Goal: Information Seeking & Learning: Compare options

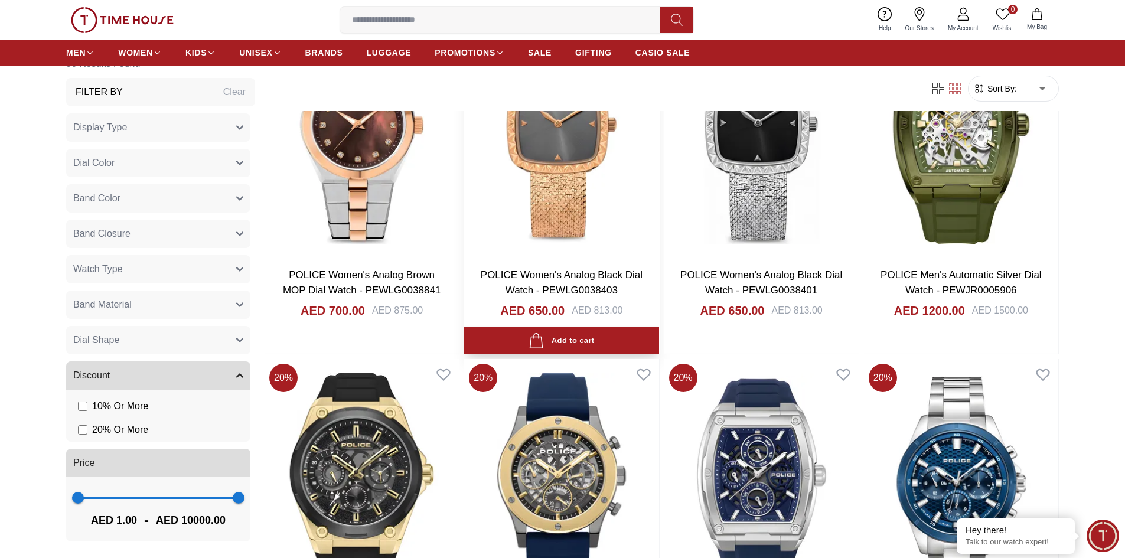
scroll to position [1948, 0]
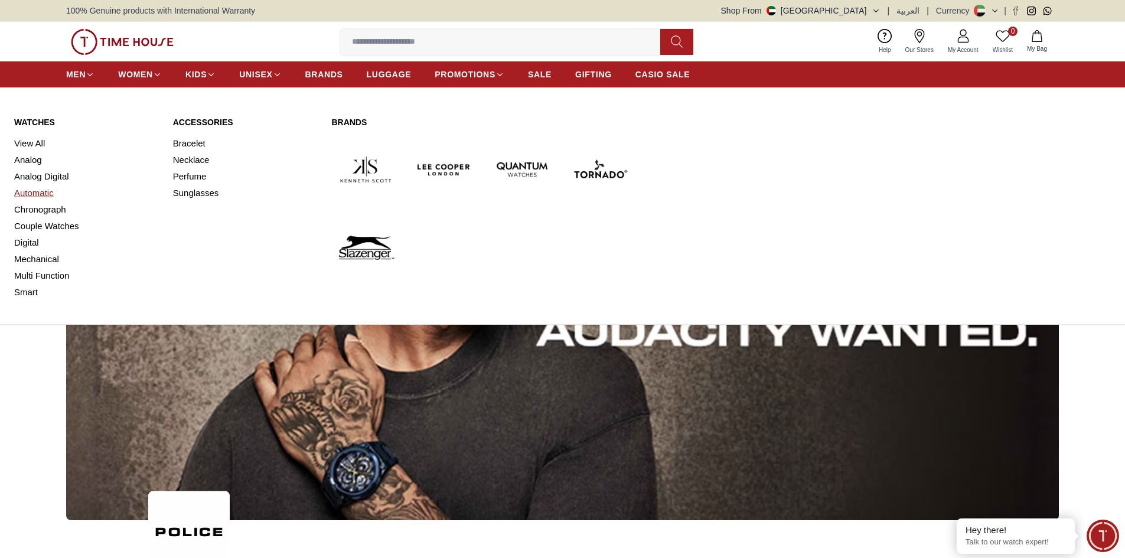
click at [47, 191] on link "Automatic" at bounding box center [86, 193] width 145 height 17
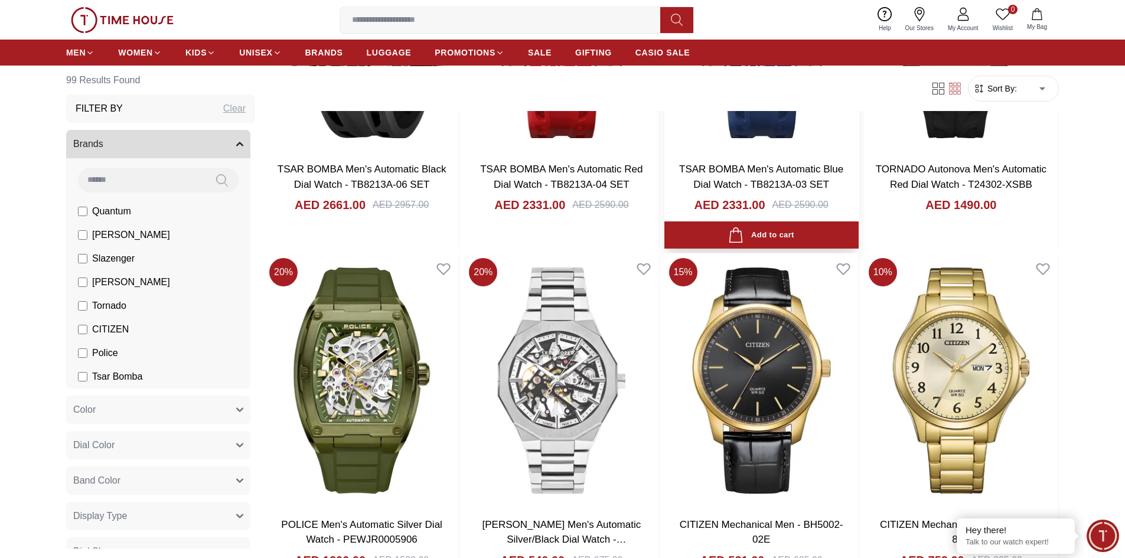
scroll to position [472, 0]
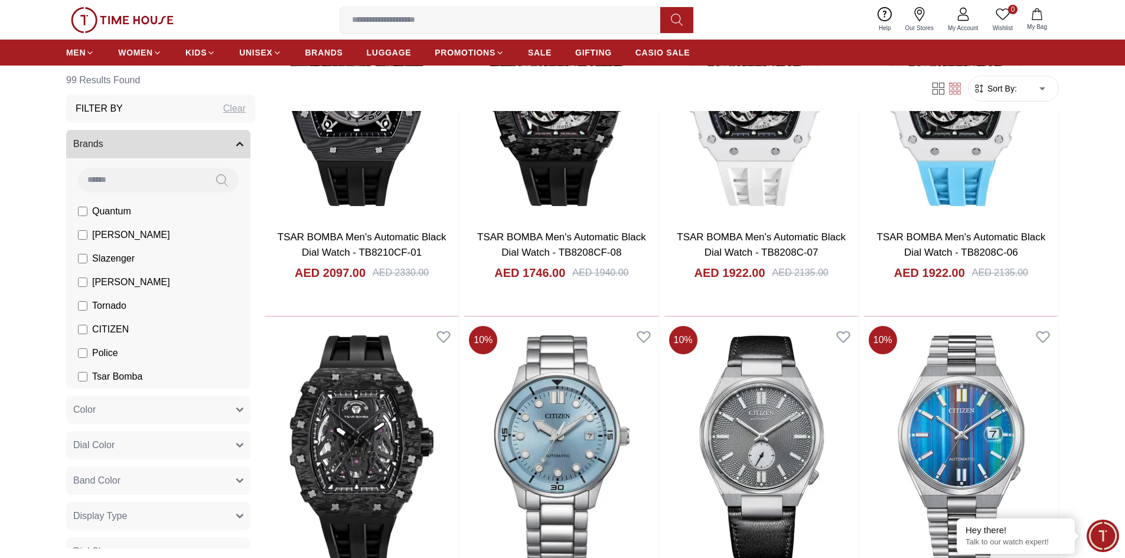
scroll to position [3188, 0]
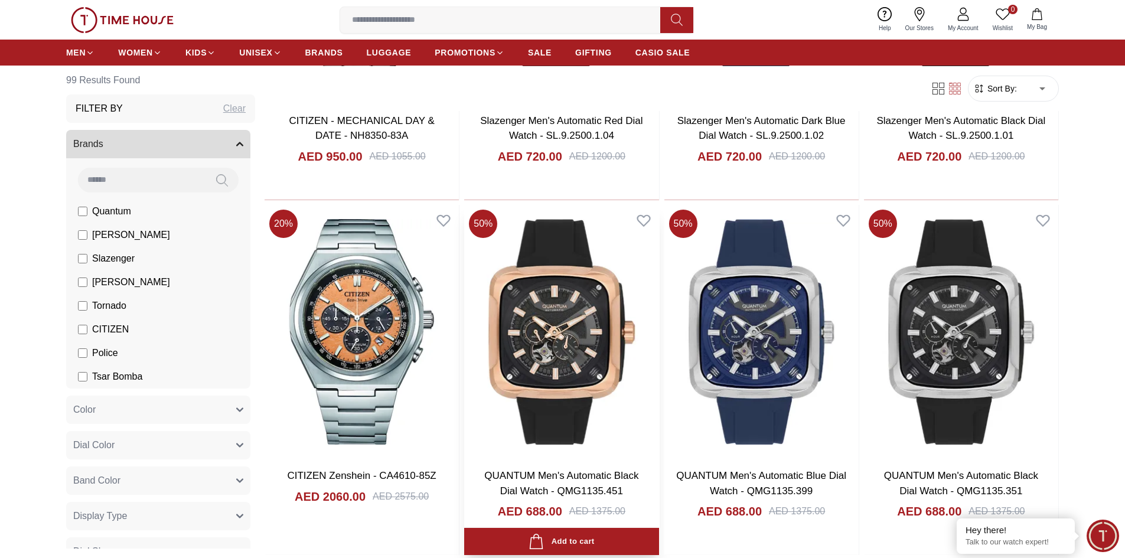
scroll to position [4664, 0]
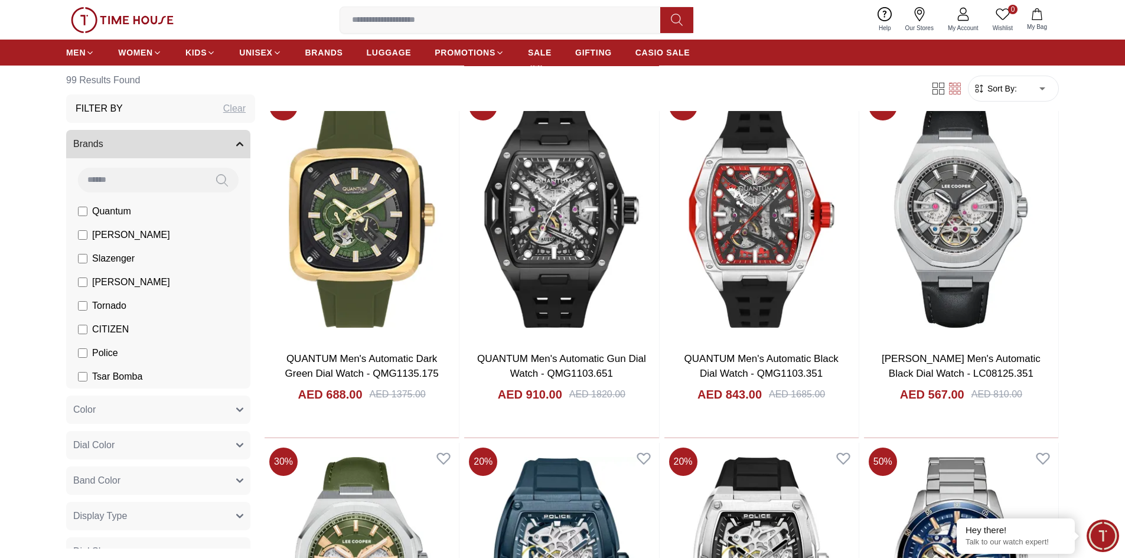
scroll to position [5373, 0]
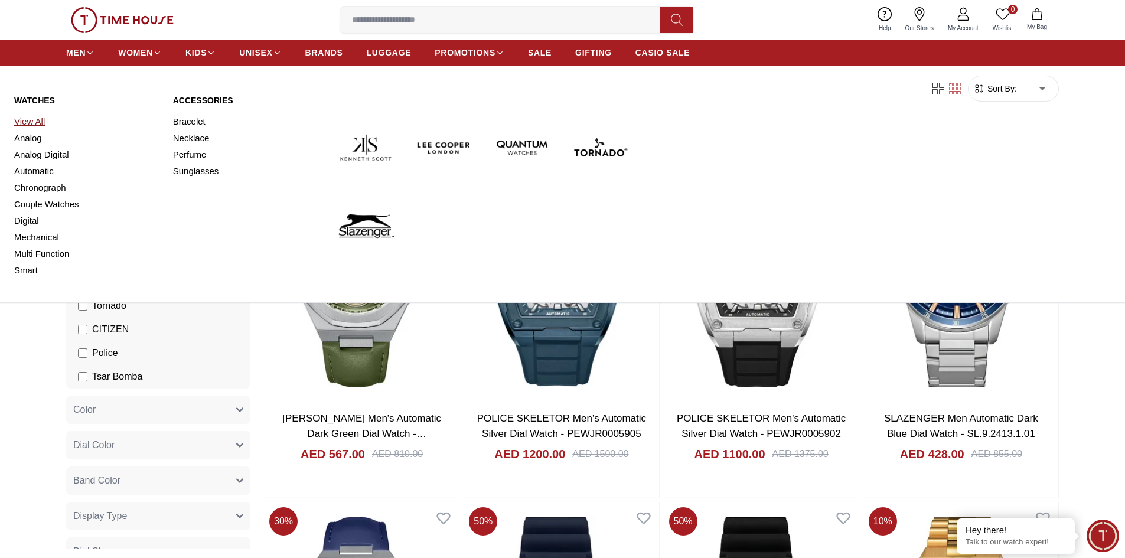
click at [34, 124] on link "View All" at bounding box center [86, 121] width 145 height 17
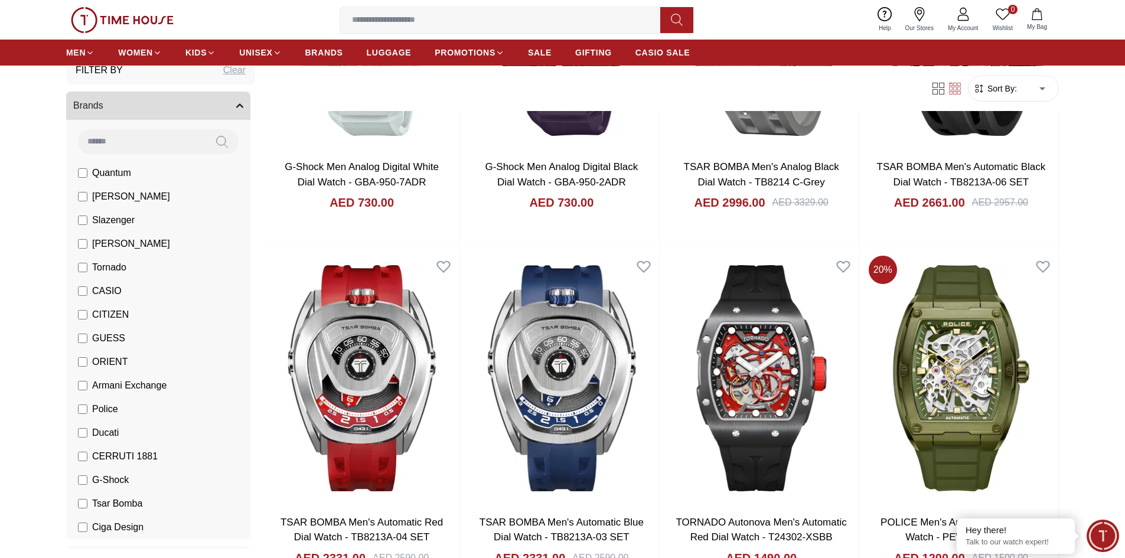
scroll to position [59, 0]
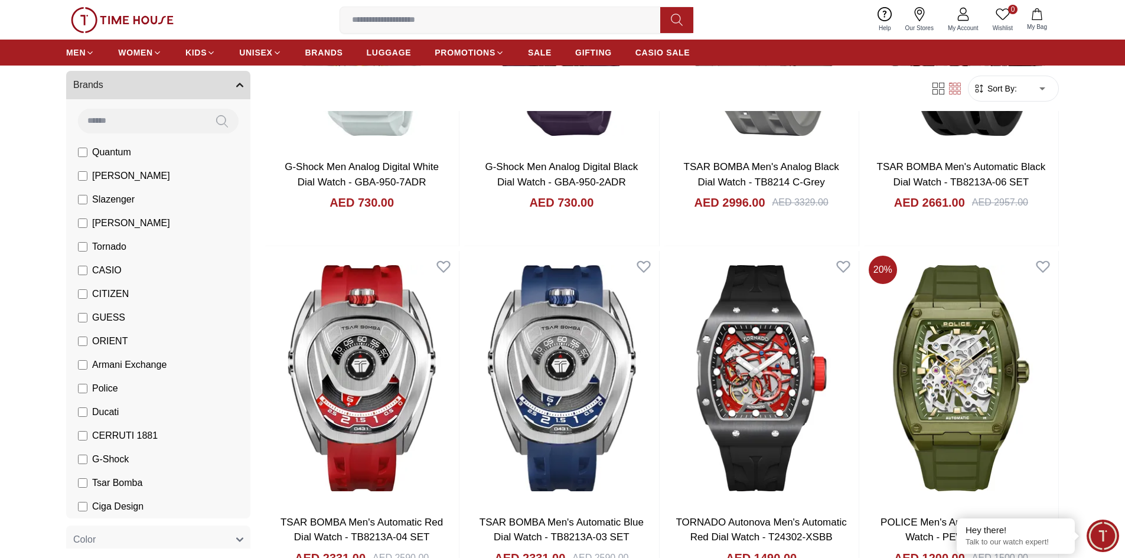
click at [109, 243] on span "Tornado" at bounding box center [109, 247] width 34 height 14
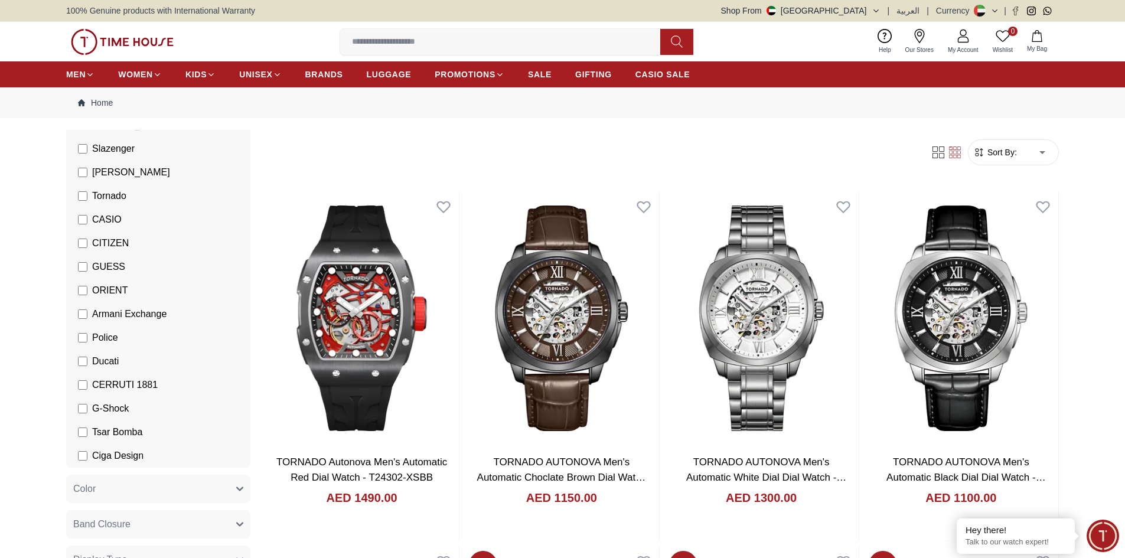
scroll to position [177, 0]
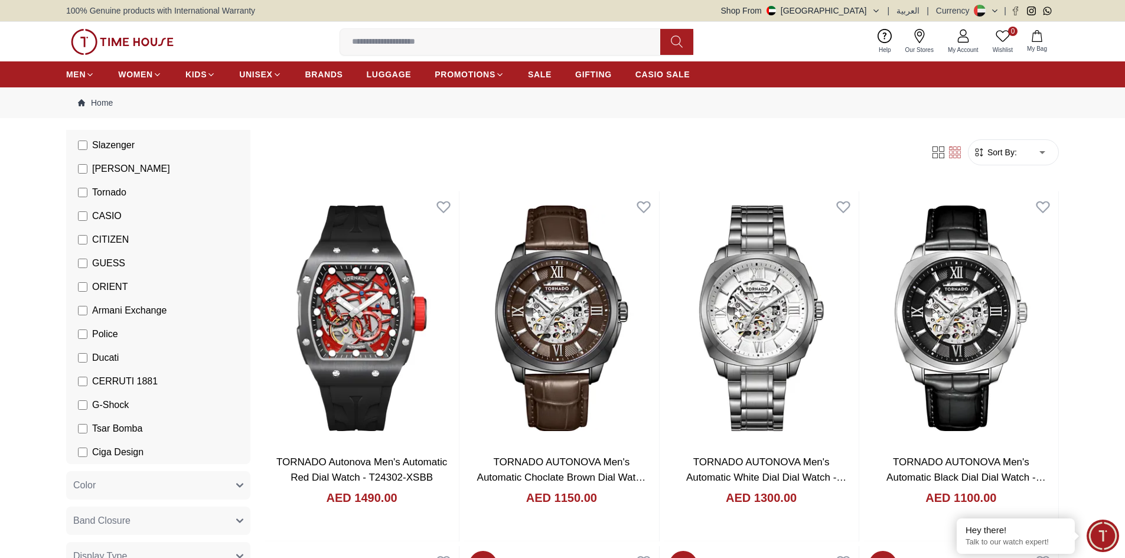
click at [117, 264] on span "GUESS" at bounding box center [108, 263] width 33 height 14
click at [109, 339] on span "Police" at bounding box center [105, 334] width 26 height 14
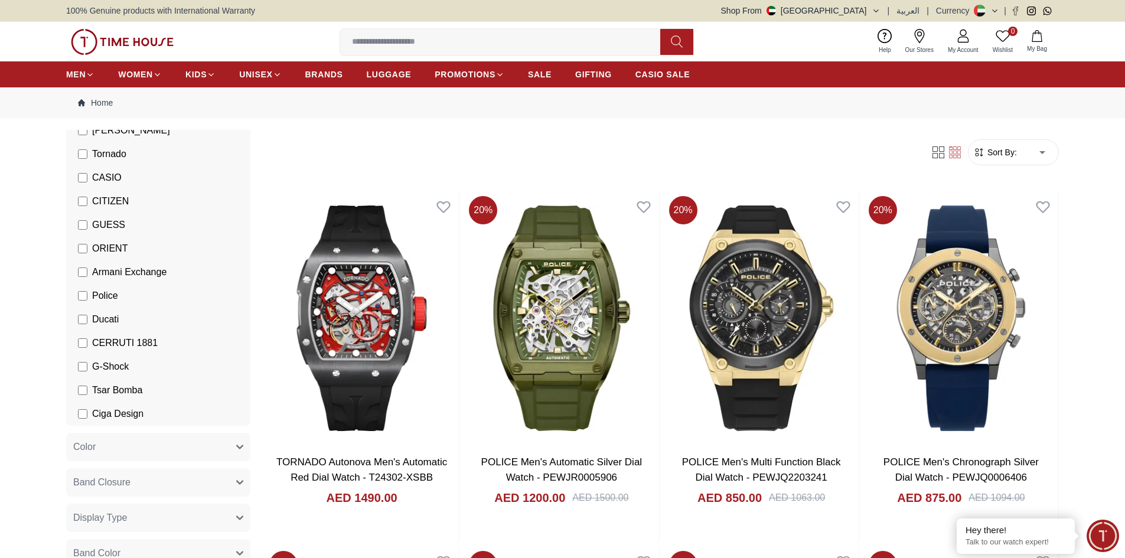
scroll to position [236, 0]
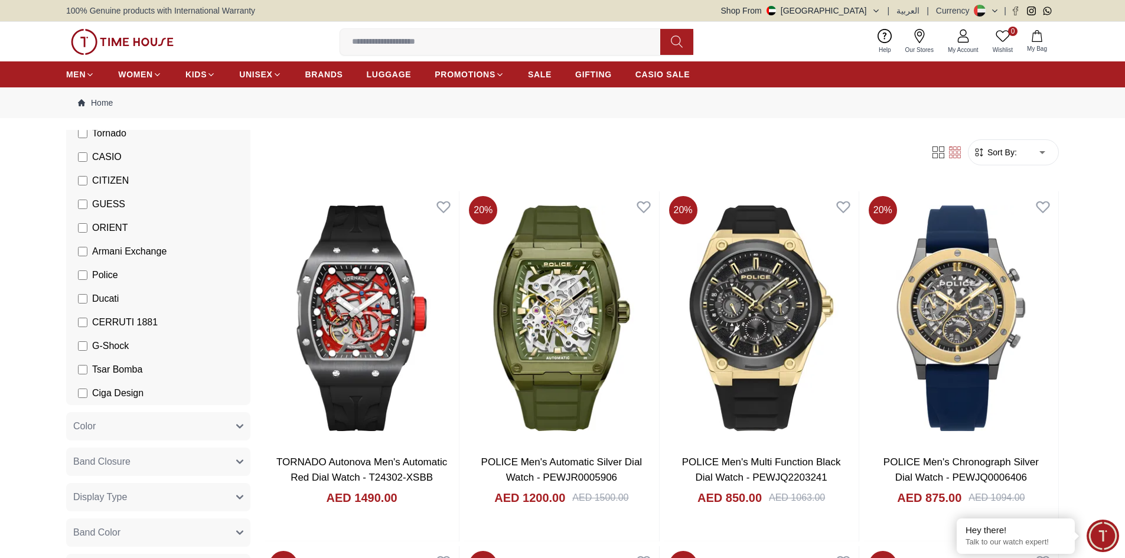
click at [106, 295] on span "Ducati" at bounding box center [105, 299] width 27 height 14
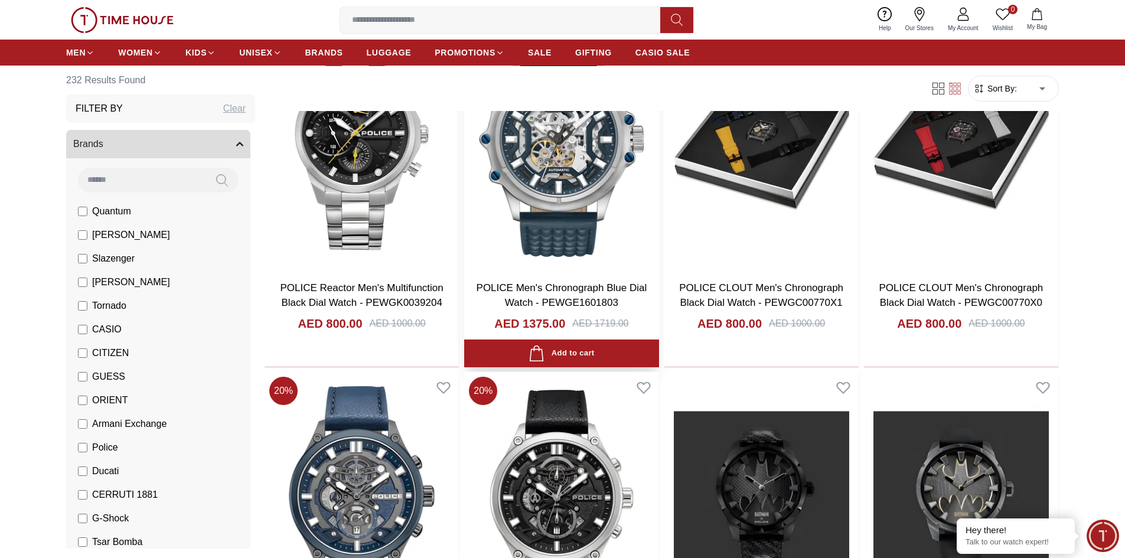
scroll to position [1476, 0]
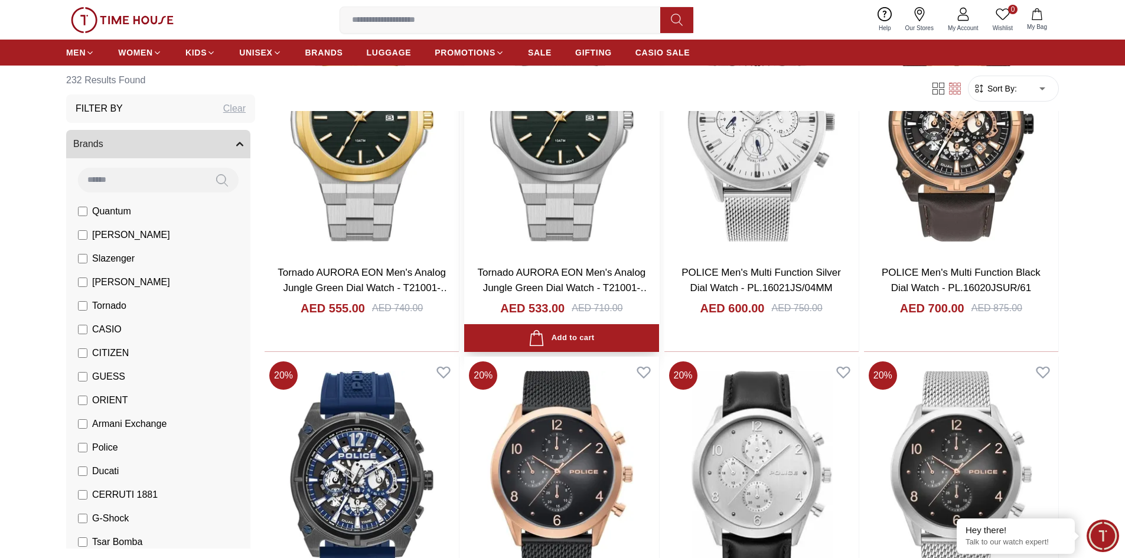
scroll to position [2952, 0]
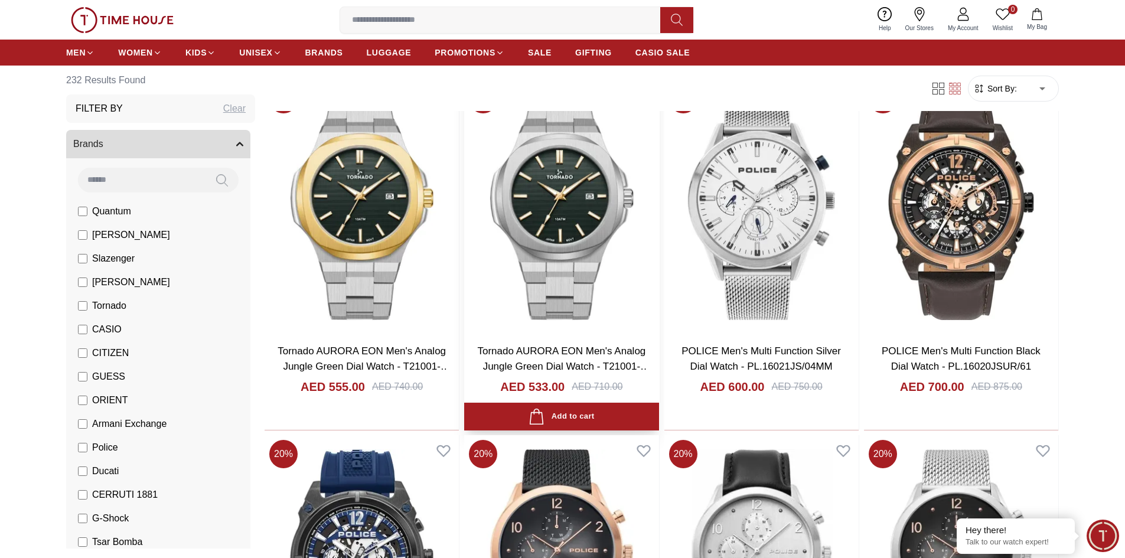
click at [565, 234] on img at bounding box center [561, 207] width 194 height 254
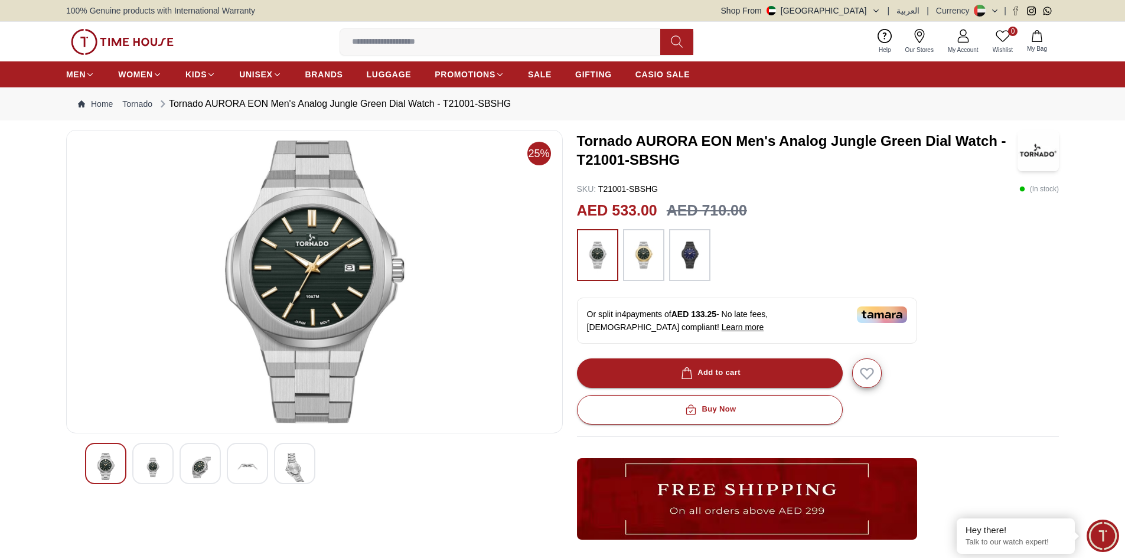
click at [151, 465] on img at bounding box center [152, 467] width 21 height 29
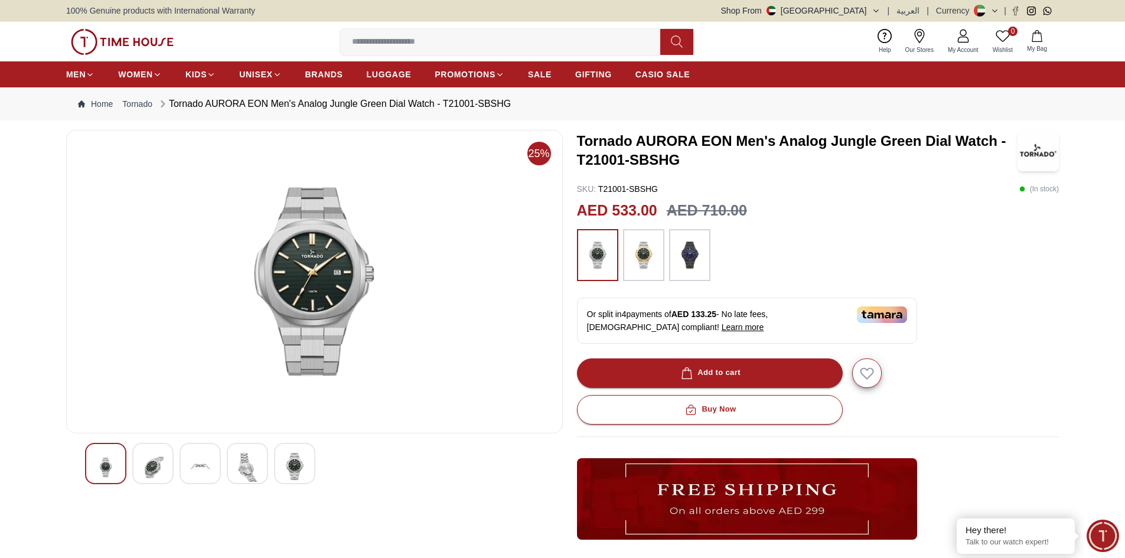
click at [203, 462] on img at bounding box center [200, 467] width 21 height 29
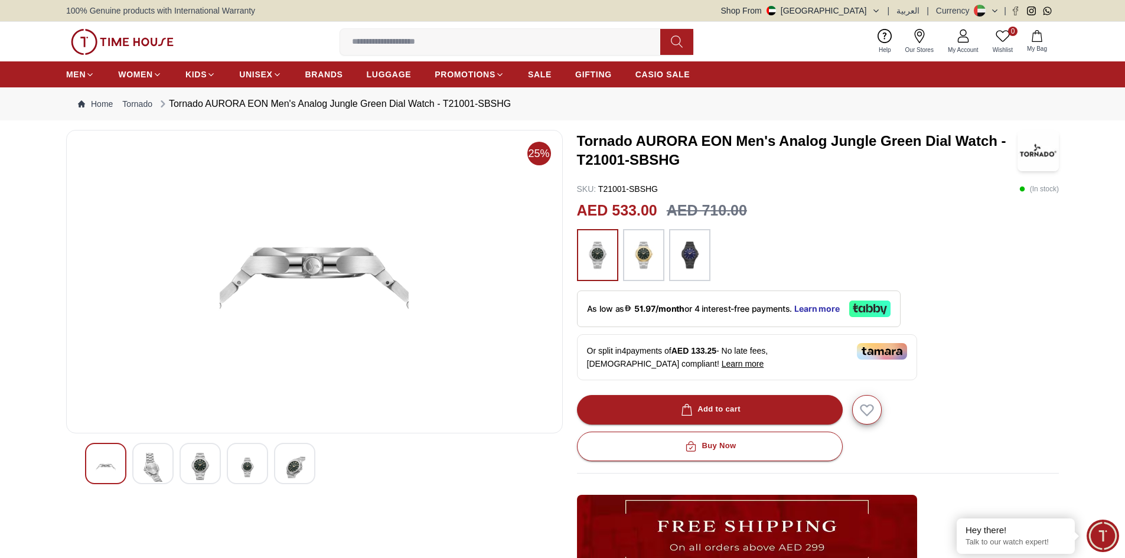
click at [245, 465] on img at bounding box center [247, 467] width 21 height 29
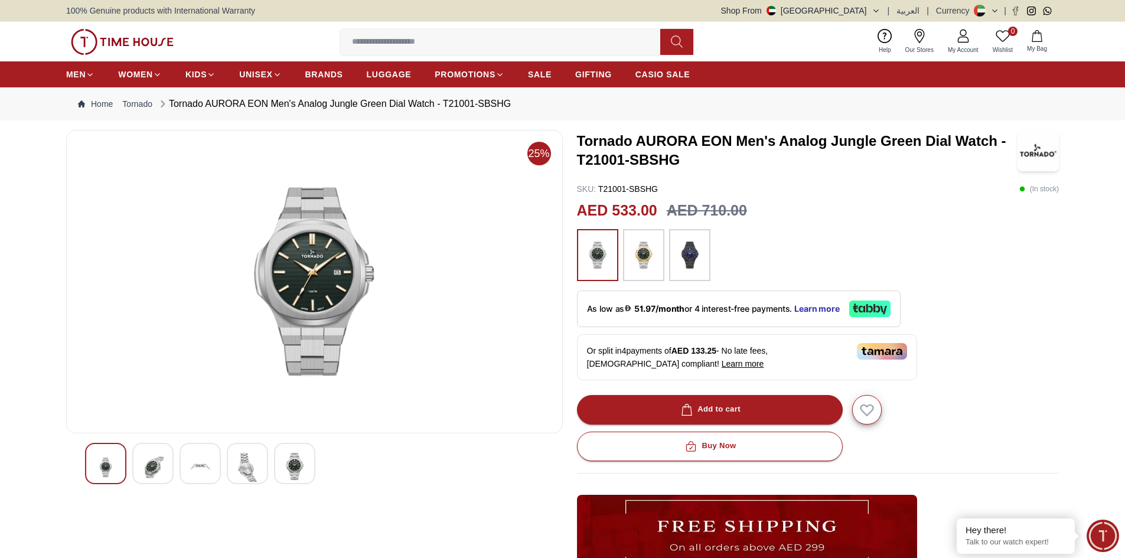
click at [296, 465] on img at bounding box center [294, 466] width 21 height 27
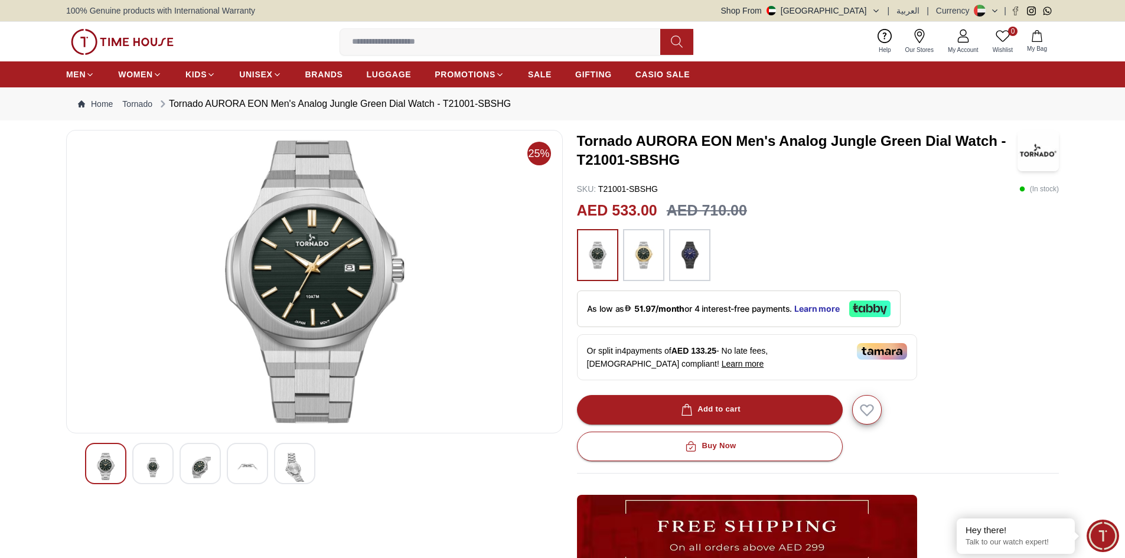
click at [686, 250] on img at bounding box center [690, 255] width 30 height 40
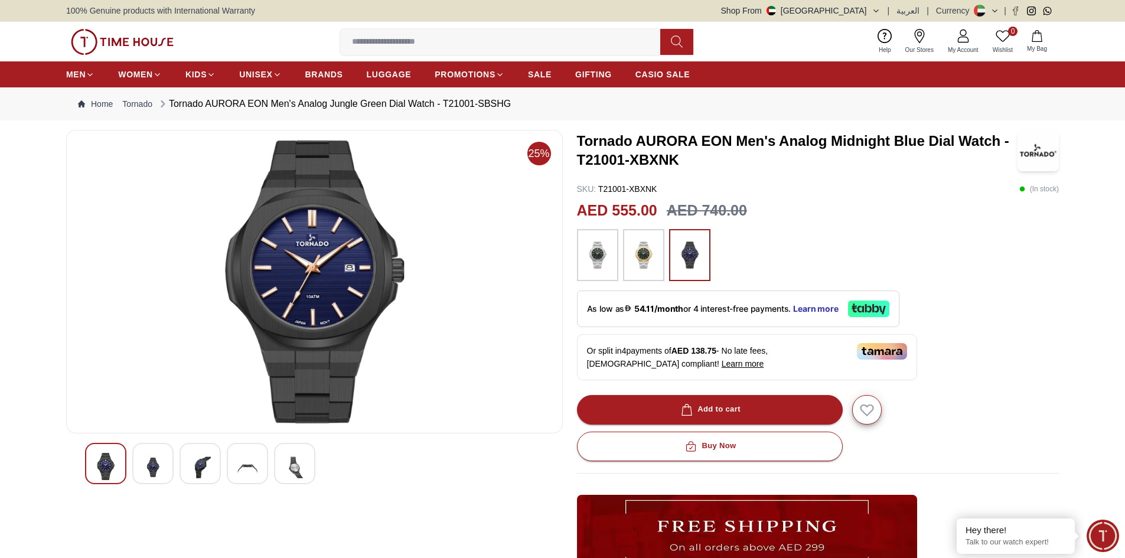
click at [596, 254] on img at bounding box center [598, 255] width 30 height 40
click at [635, 255] on img at bounding box center [644, 255] width 30 height 40
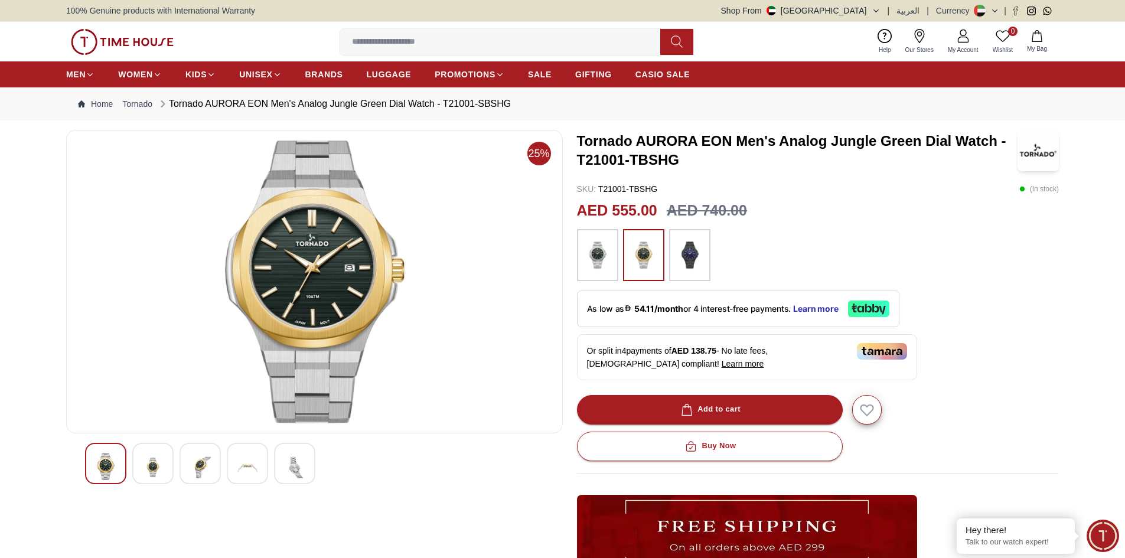
click at [684, 257] on img at bounding box center [690, 255] width 30 height 40
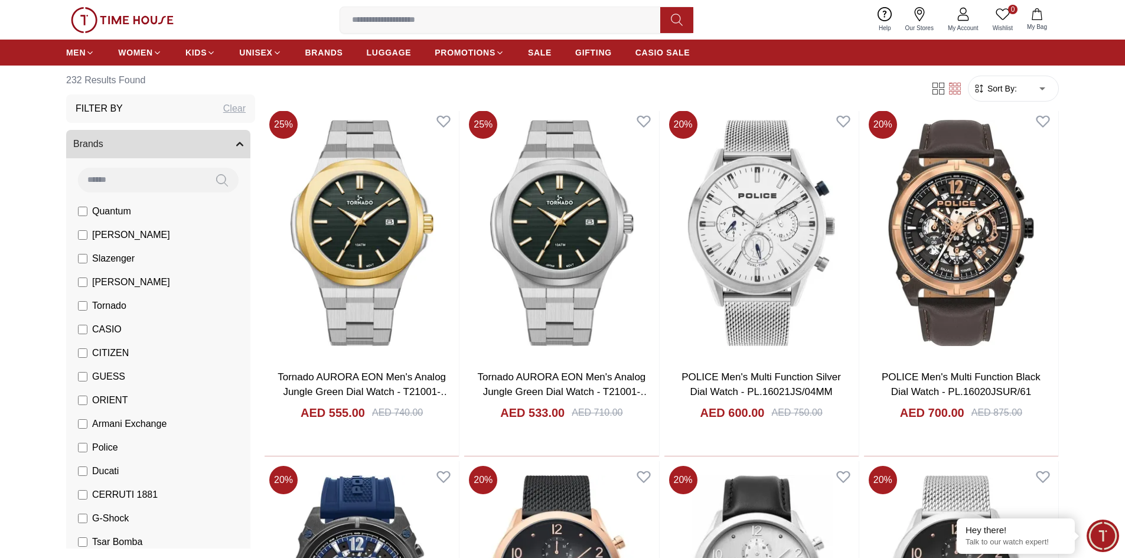
scroll to position [1171, 0]
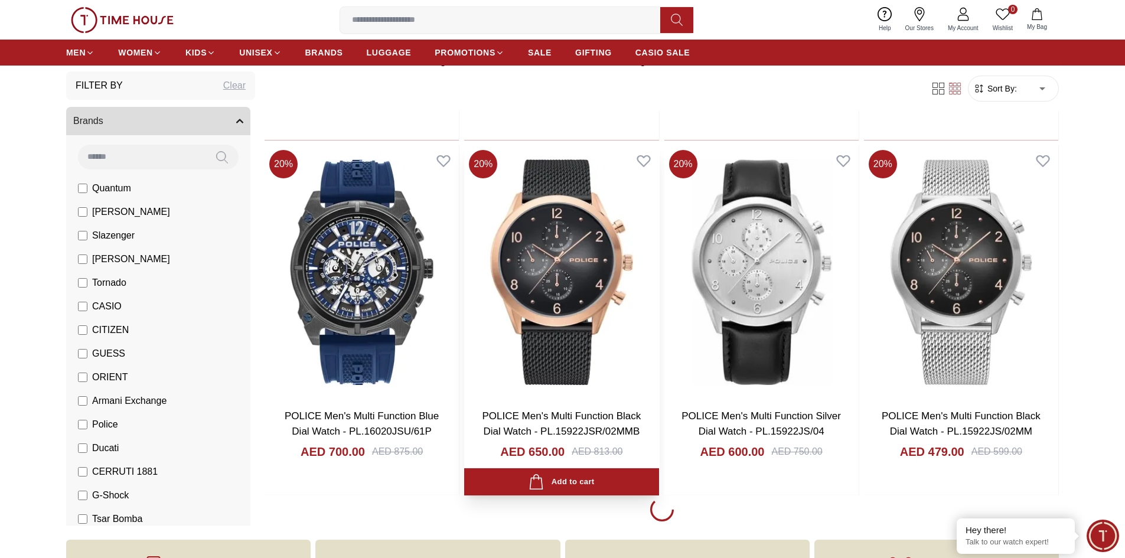
scroll to position [1821, 0]
